Goal: Use online tool/utility: Utilize a website feature to perform a specific function

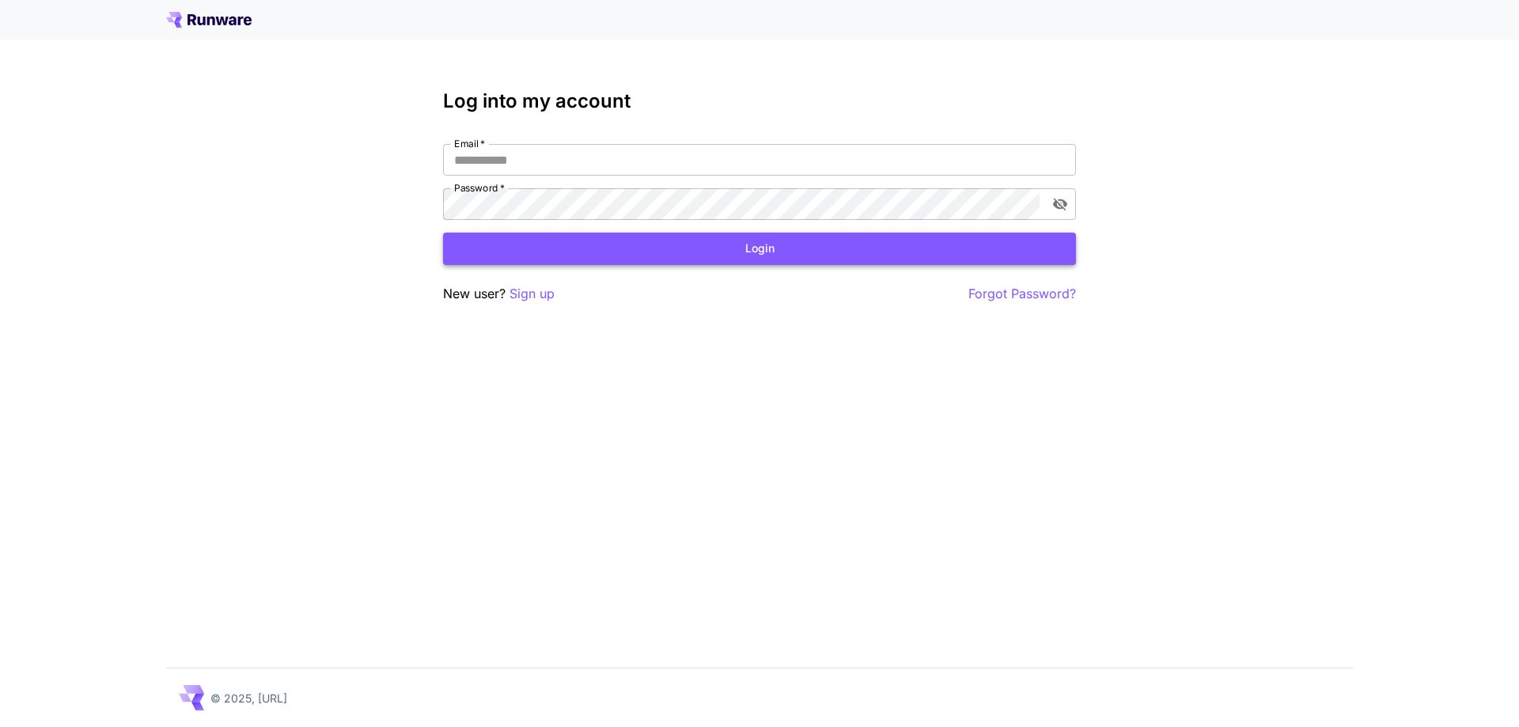
type input "**********"
click at [786, 260] on button "Login" at bounding box center [759, 249] width 633 height 32
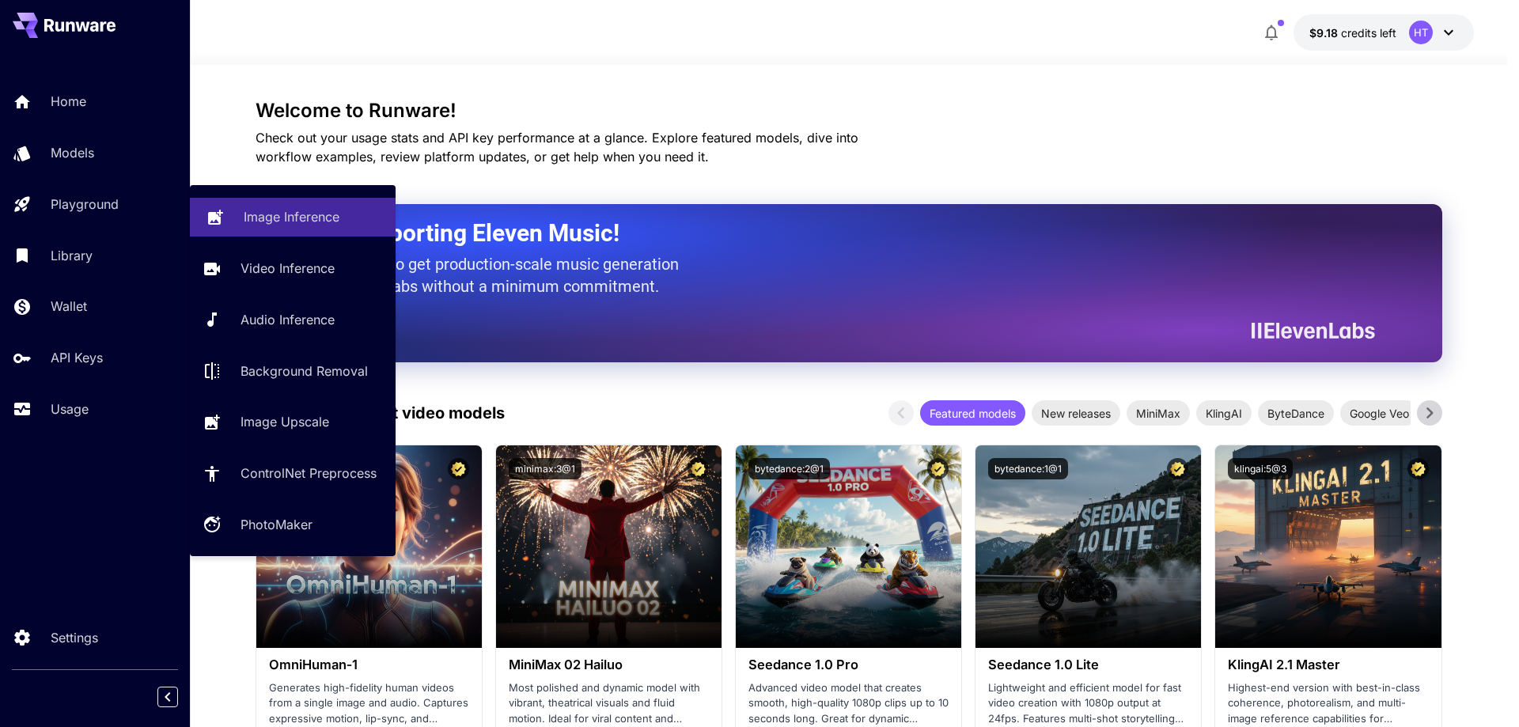
click at [271, 217] on p "Image Inference" at bounding box center [292, 216] width 96 height 19
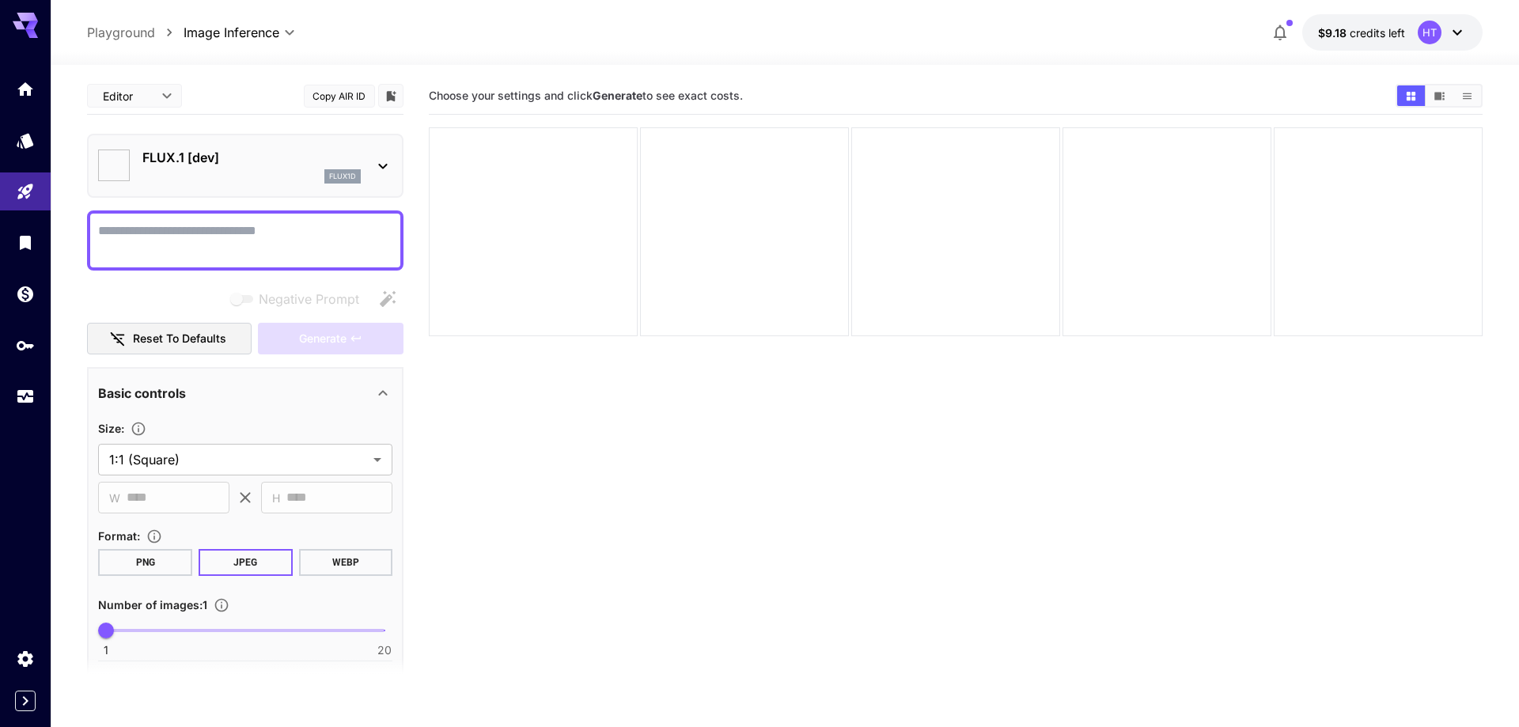
type input "**********"
click at [381, 161] on icon at bounding box center [382, 166] width 19 height 19
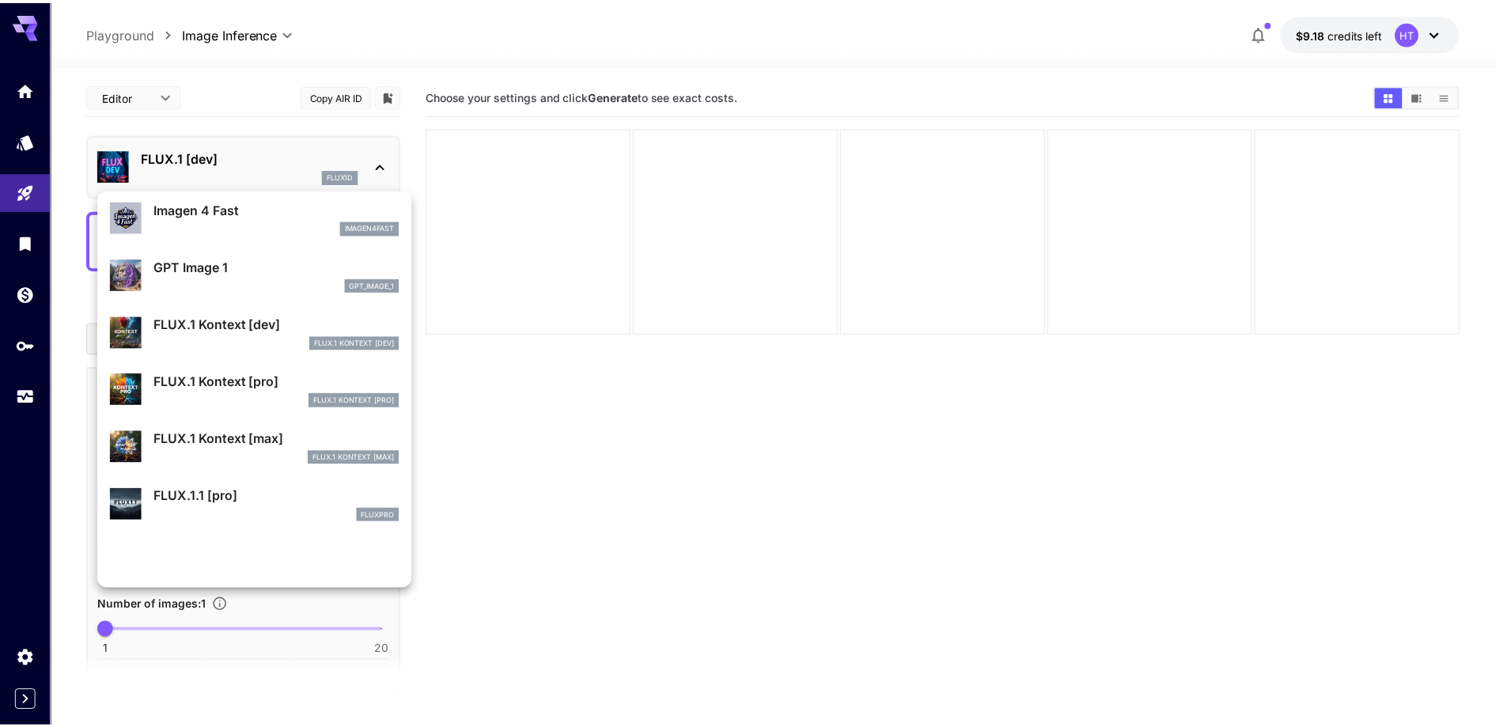
scroll to position [1058, 0]
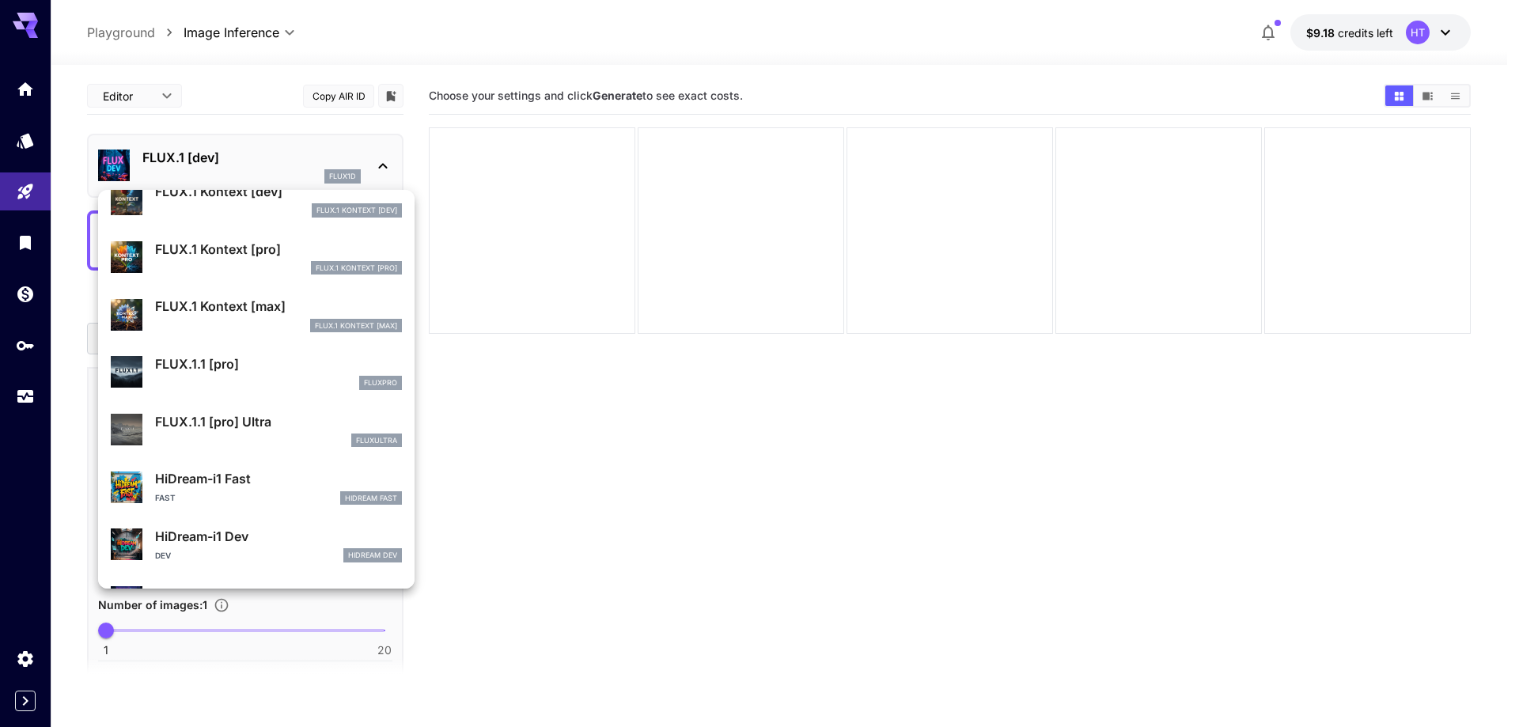
click at [262, 372] on p "FLUX.1.1 [pro]" at bounding box center [278, 363] width 247 height 19
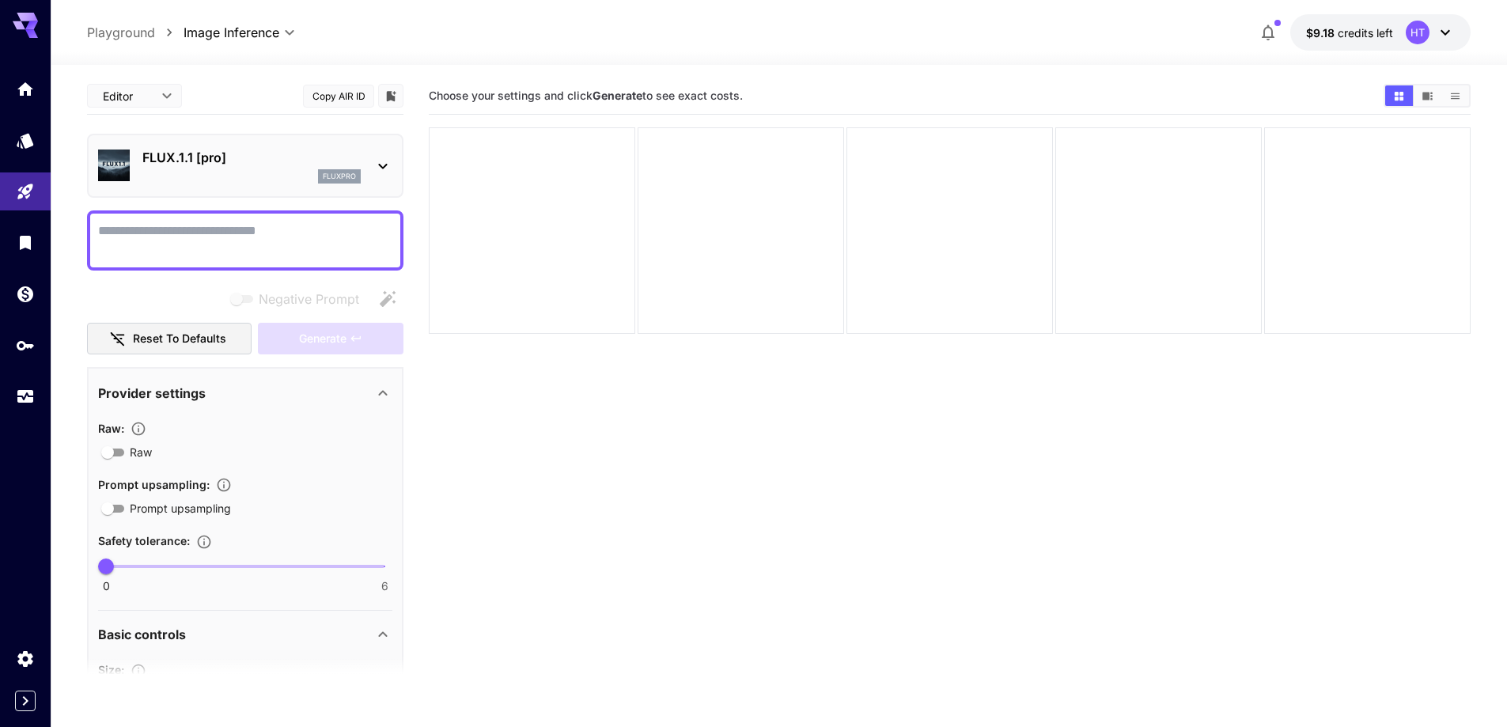
click at [456, 426] on section "Choose your settings and click Generate to see exact costs." at bounding box center [950, 441] width 1042 height 727
click at [699, 499] on section "Choose your settings and click Generate to see exact costs." at bounding box center [950, 441] width 1042 height 727
click at [1442, 29] on icon at bounding box center [1445, 32] width 19 height 19
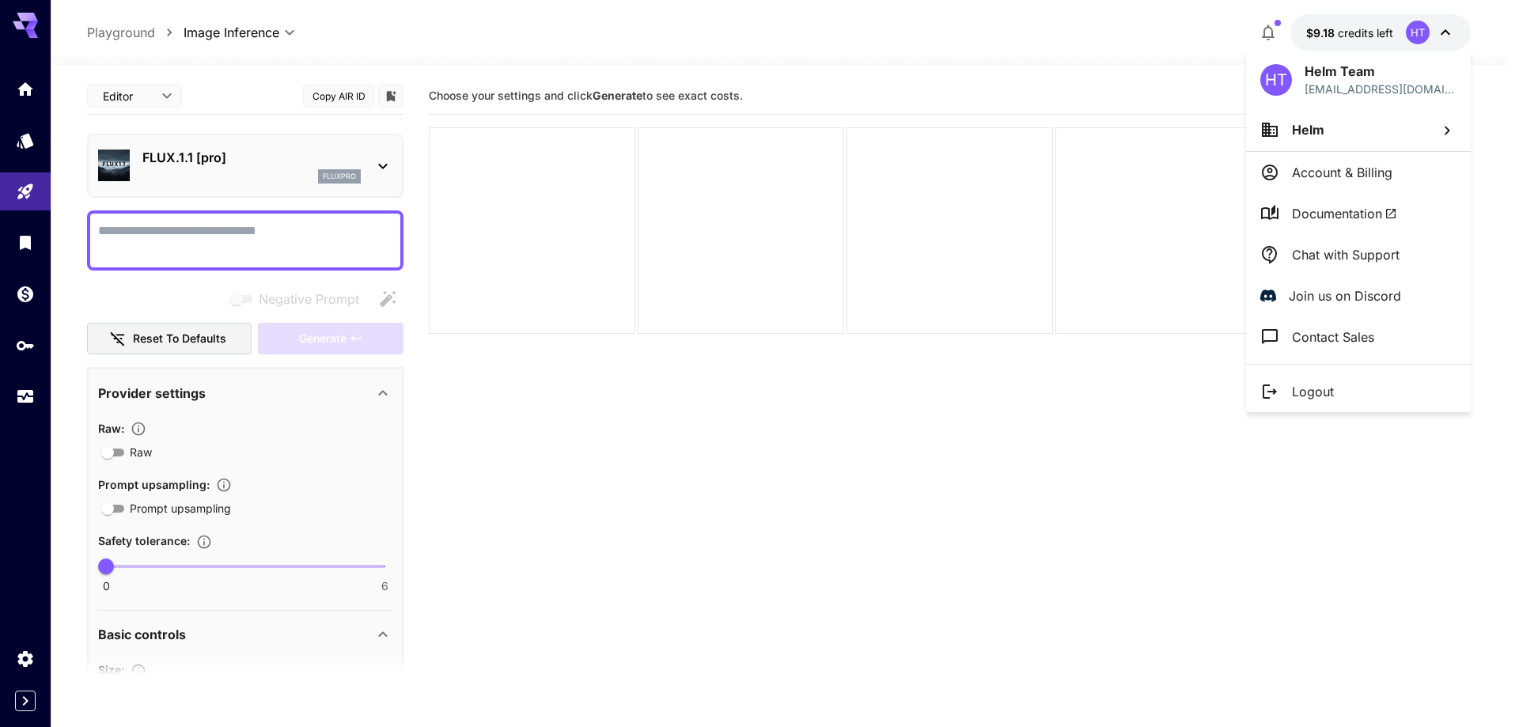
click at [1028, 486] on div at bounding box center [759, 363] width 1519 height 727
